Goal: Find specific page/section: Find specific page/section

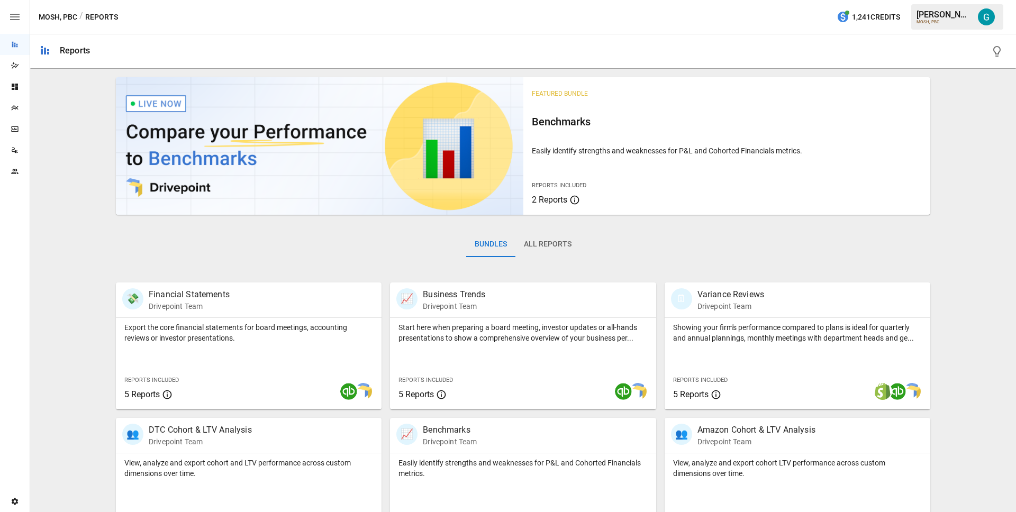
click at [555, 241] on button "All Reports" at bounding box center [547, 244] width 65 height 25
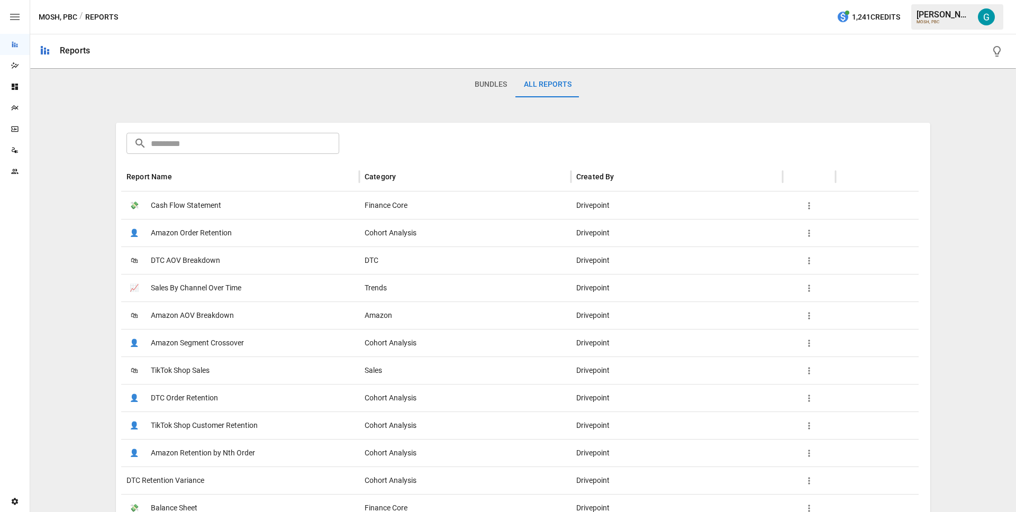
scroll to position [3, 0]
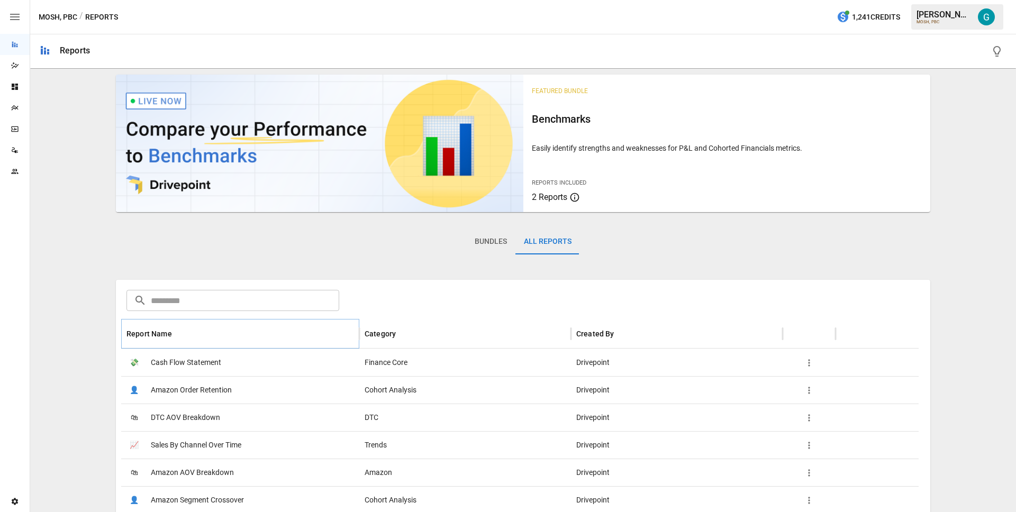
click at [178, 334] on icon "Sort" at bounding box center [181, 334] width 10 height 10
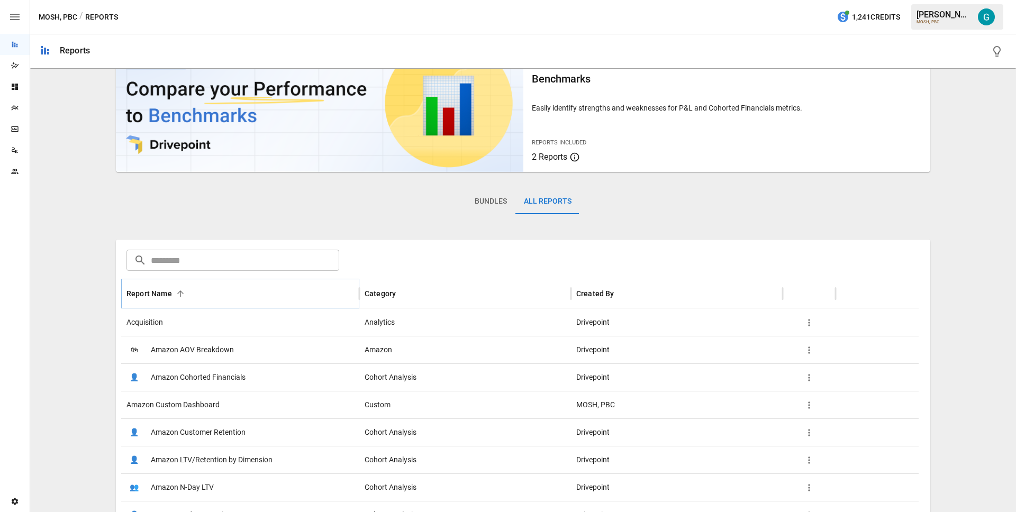
scroll to position [0, 0]
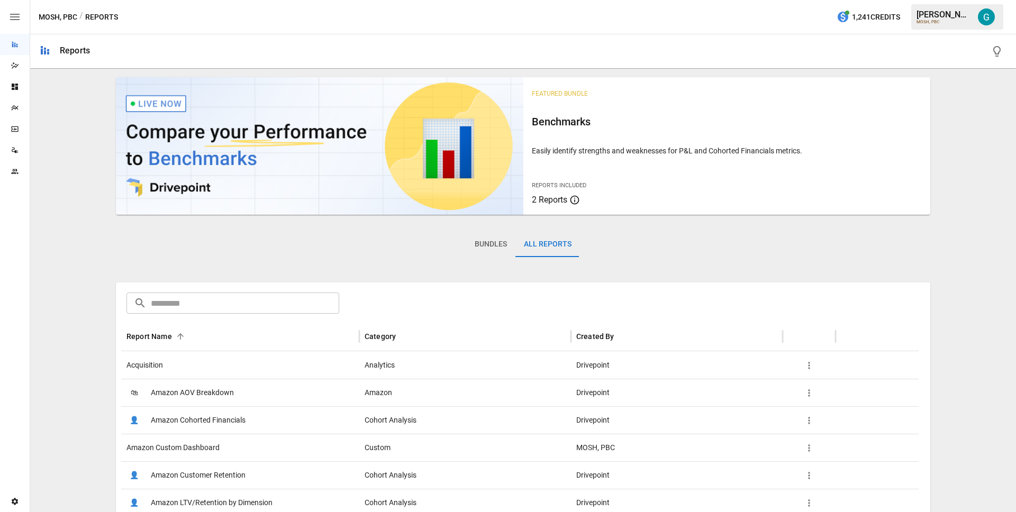
click at [477, 246] on button "Bundles" at bounding box center [490, 244] width 49 height 25
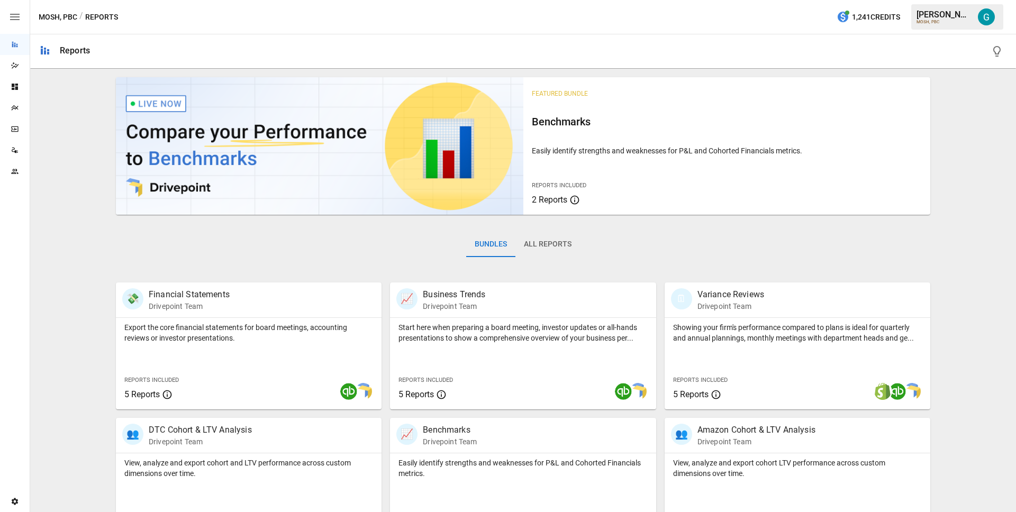
click at [534, 236] on button "All Reports" at bounding box center [547, 244] width 65 height 25
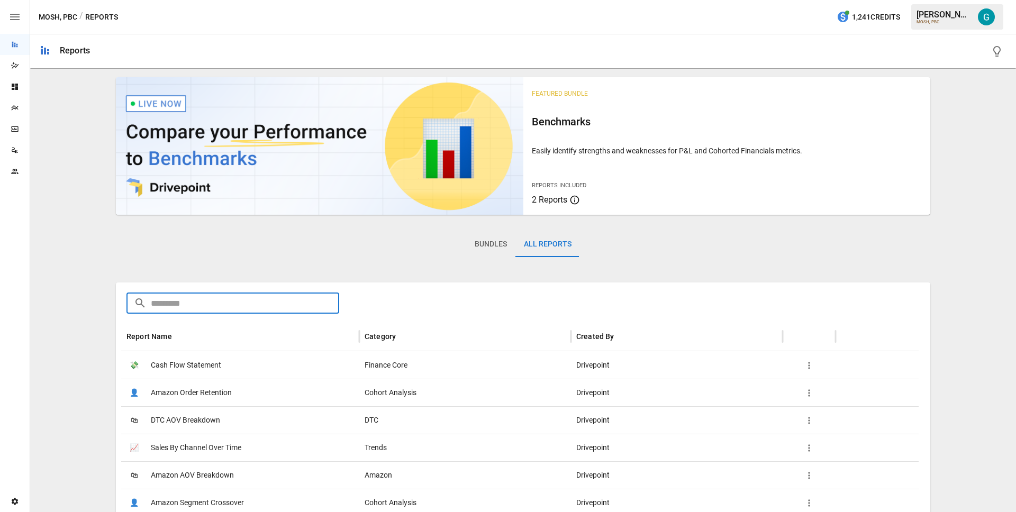
click at [196, 295] on input "text" at bounding box center [245, 303] width 188 height 21
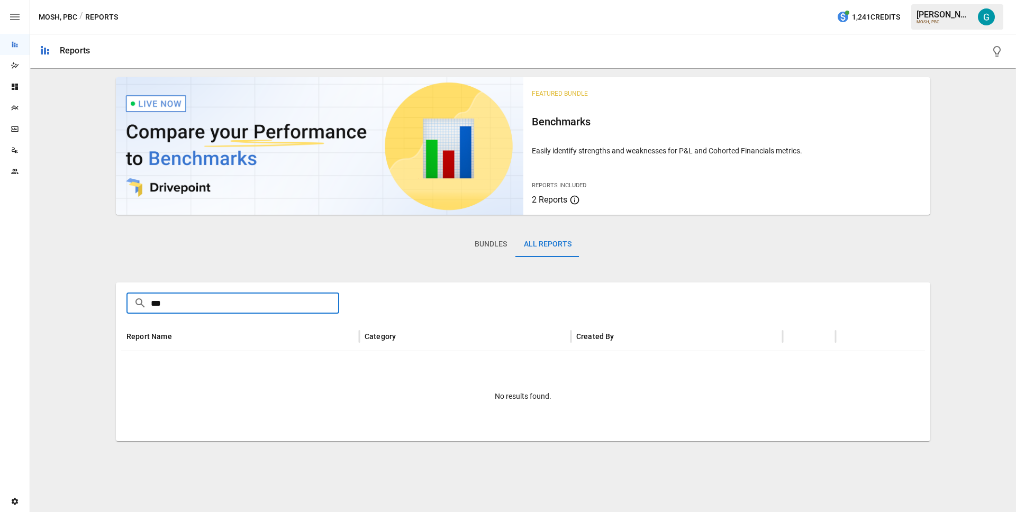
type input "***"
click at [497, 247] on button "Bundles" at bounding box center [490, 244] width 49 height 25
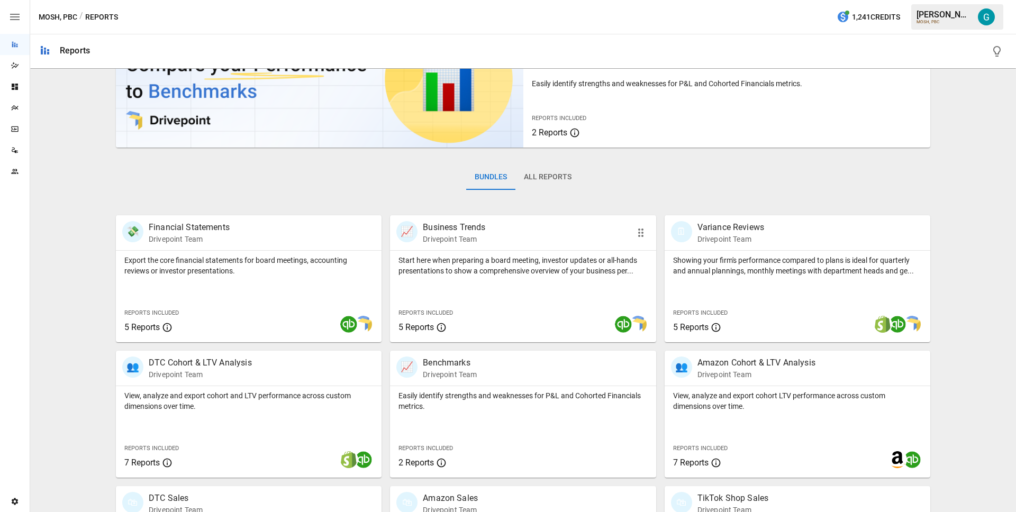
scroll to position [117, 0]
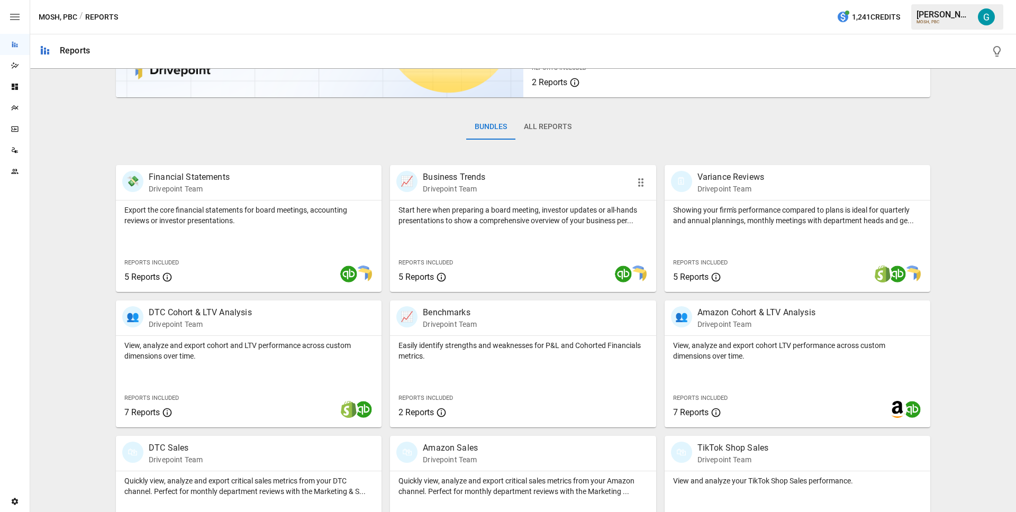
click at [527, 182] on div "📈 Business Trends Drivepoint Team" at bounding box center [501, 182] width 211 height 23
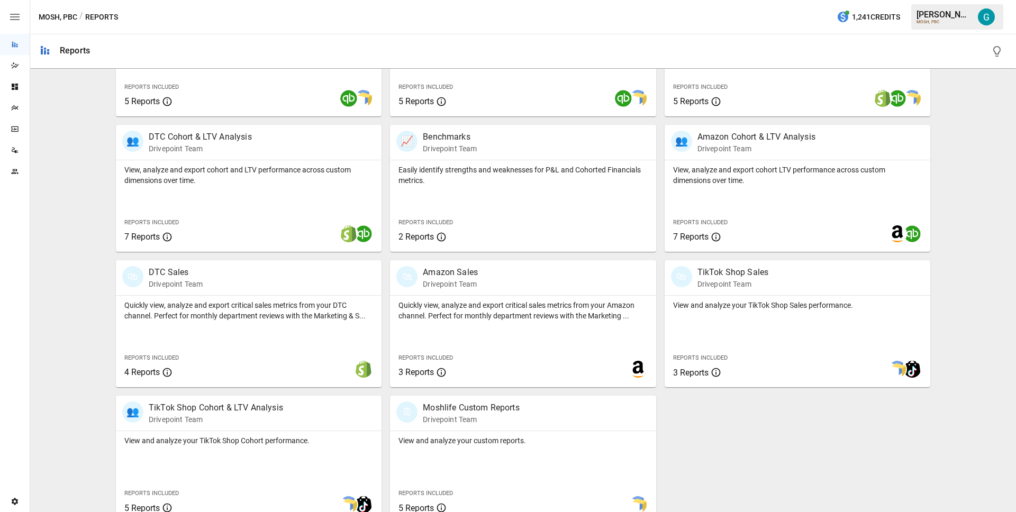
scroll to position [308, 0]
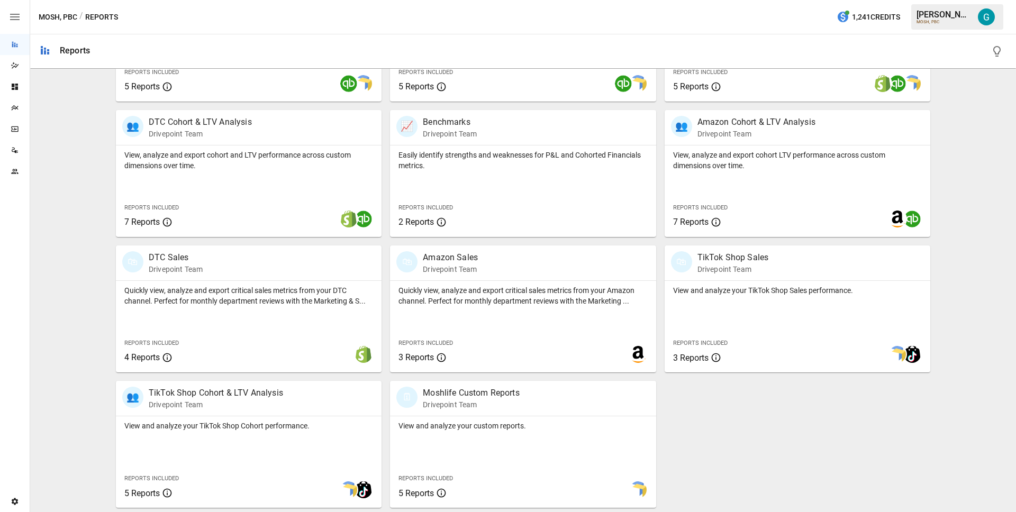
click at [934, 329] on div "Featured Bundle Benchmarks Easily identify strengths and weaknesses for P&L and…" at bounding box center [522, 136] width 977 height 743
